Goal: Communication & Community: Answer question/provide support

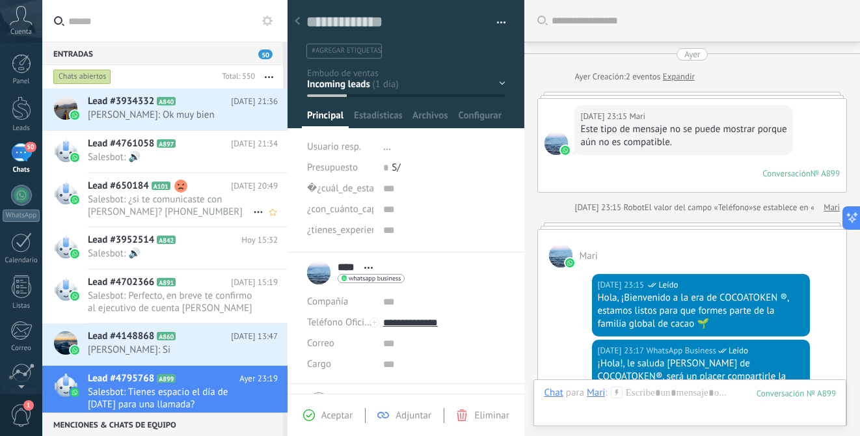
scroll to position [20, 0]
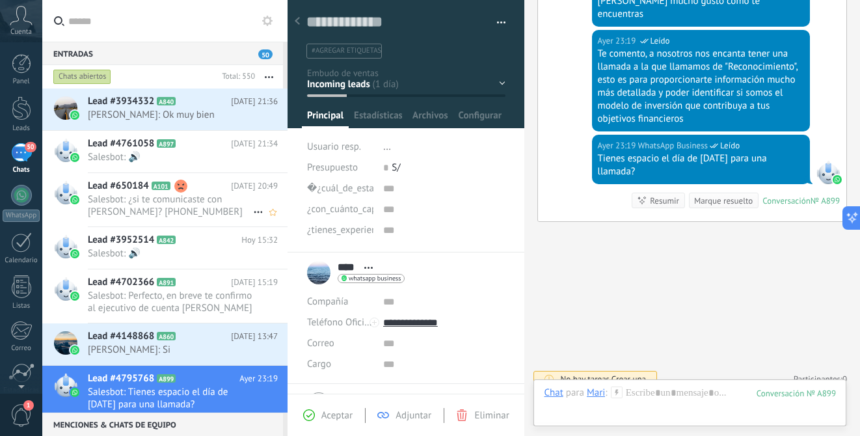
click at [196, 194] on span "Salesbot: ¿si te comunicaste con [PERSON_NAME]? [PHONE_NUMBER]" at bounding box center [170, 205] width 165 height 25
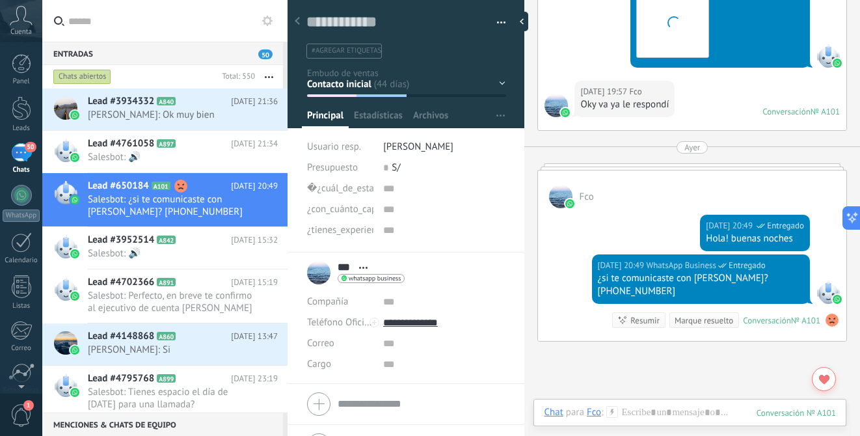
scroll to position [2039, 0]
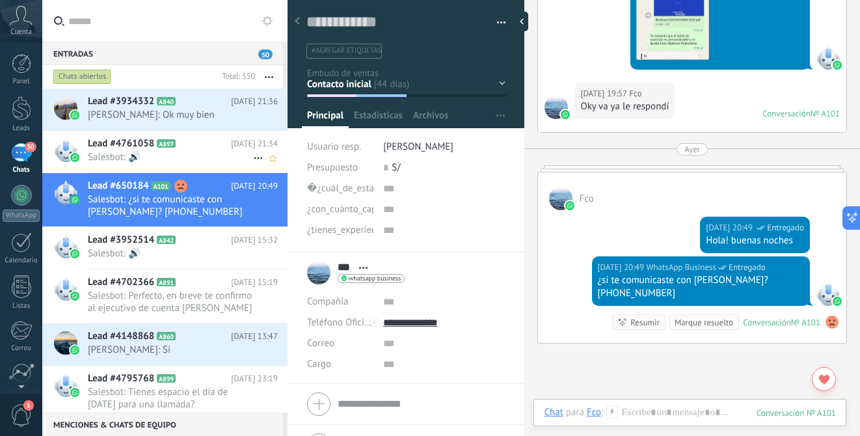
click at [188, 152] on span "Salesbot: 🔊" at bounding box center [170, 157] width 165 height 12
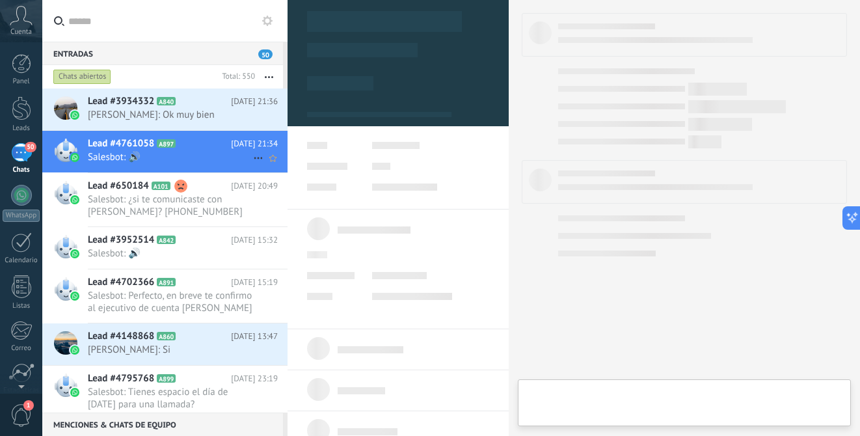
type textarea "**********"
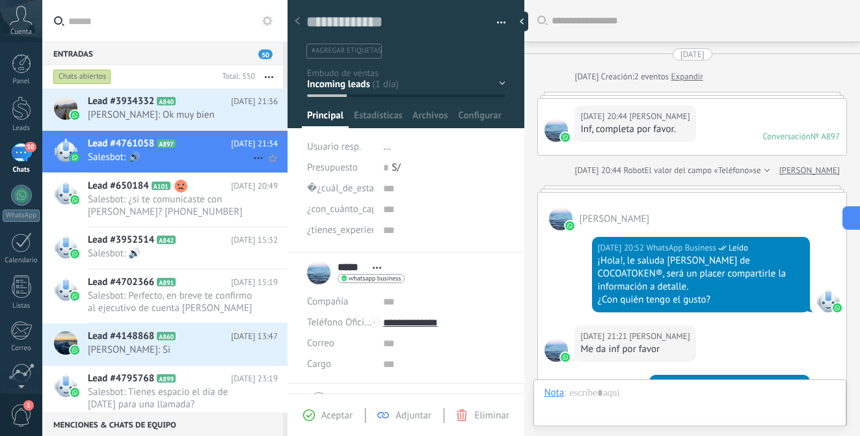
scroll to position [541, 0]
